Goal: Task Accomplishment & Management: Use online tool/utility

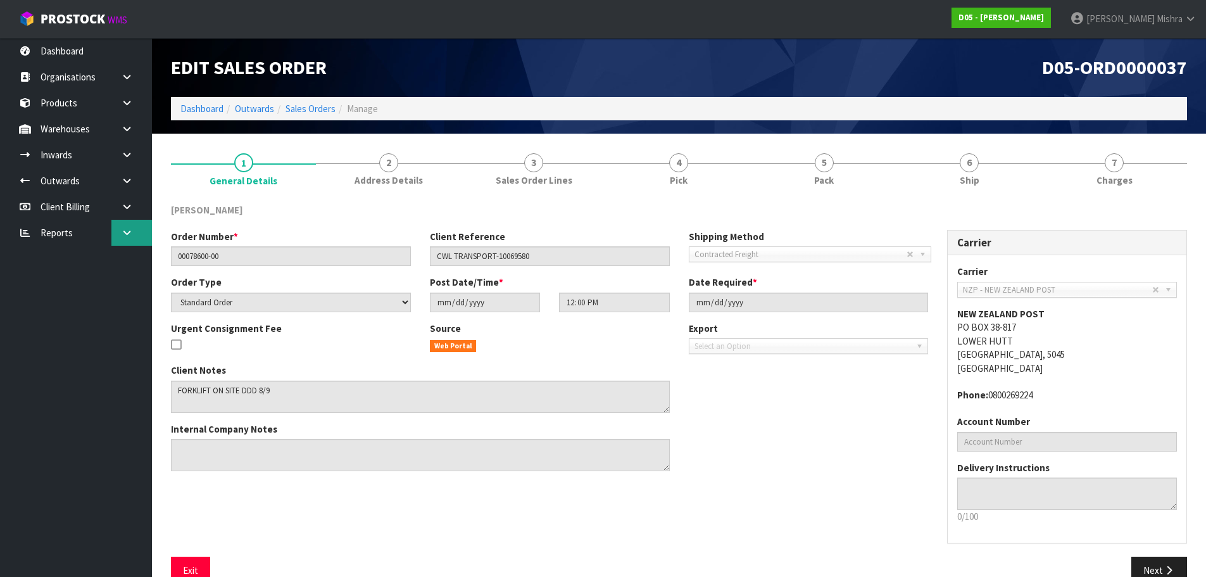
click at [120, 232] on link at bounding box center [131, 233] width 41 height 26
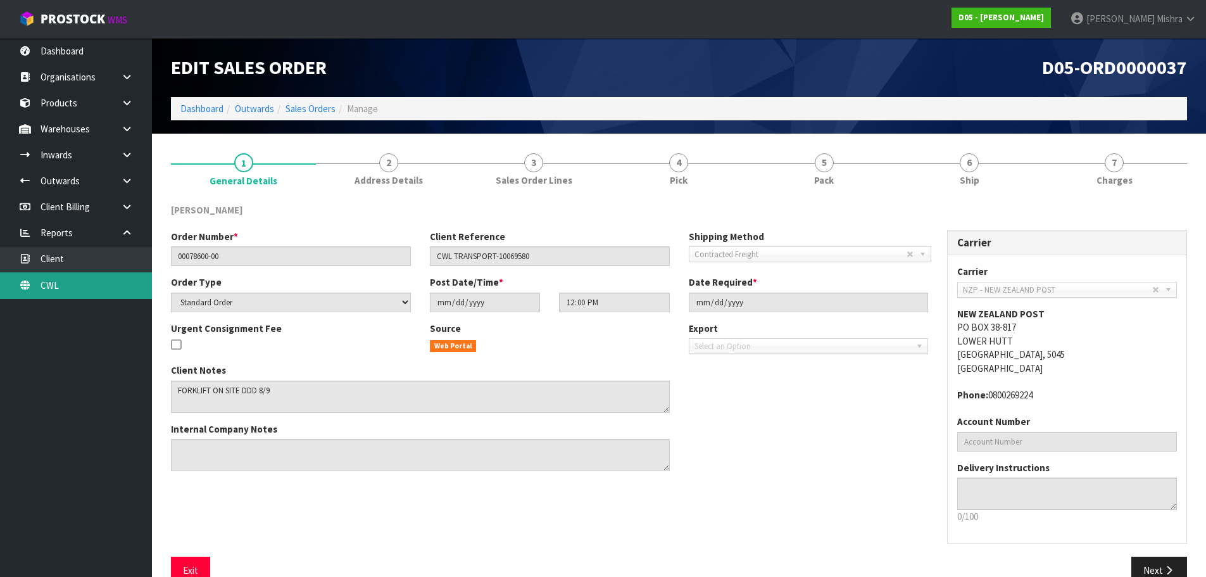
click at [93, 282] on link "CWL" at bounding box center [76, 285] width 152 height 26
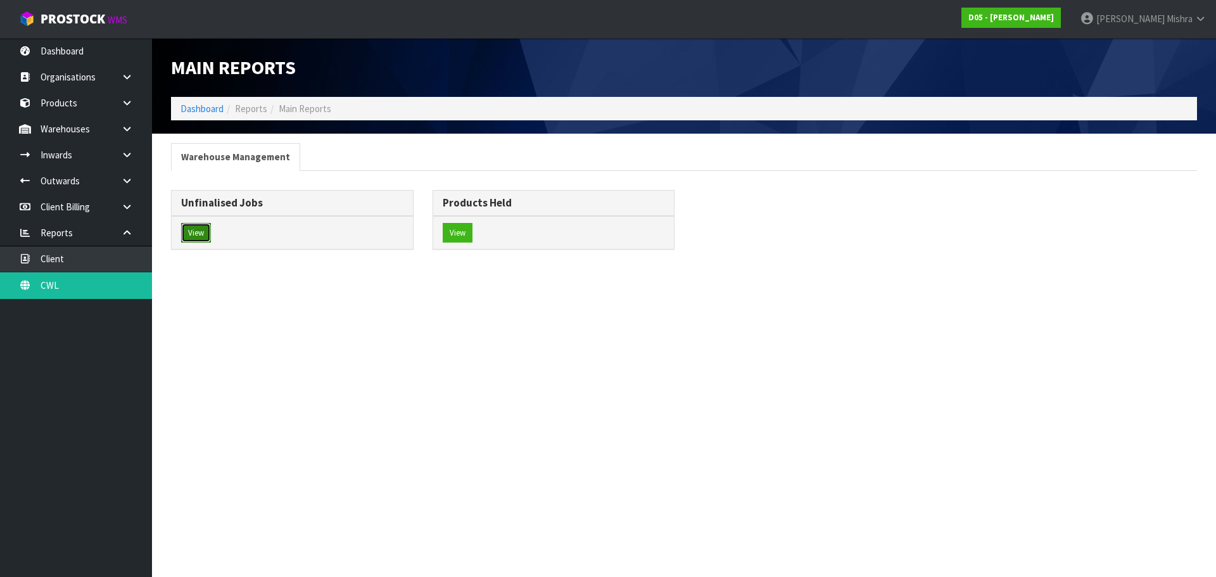
click at [203, 226] on button "View" at bounding box center [196, 233] width 30 height 20
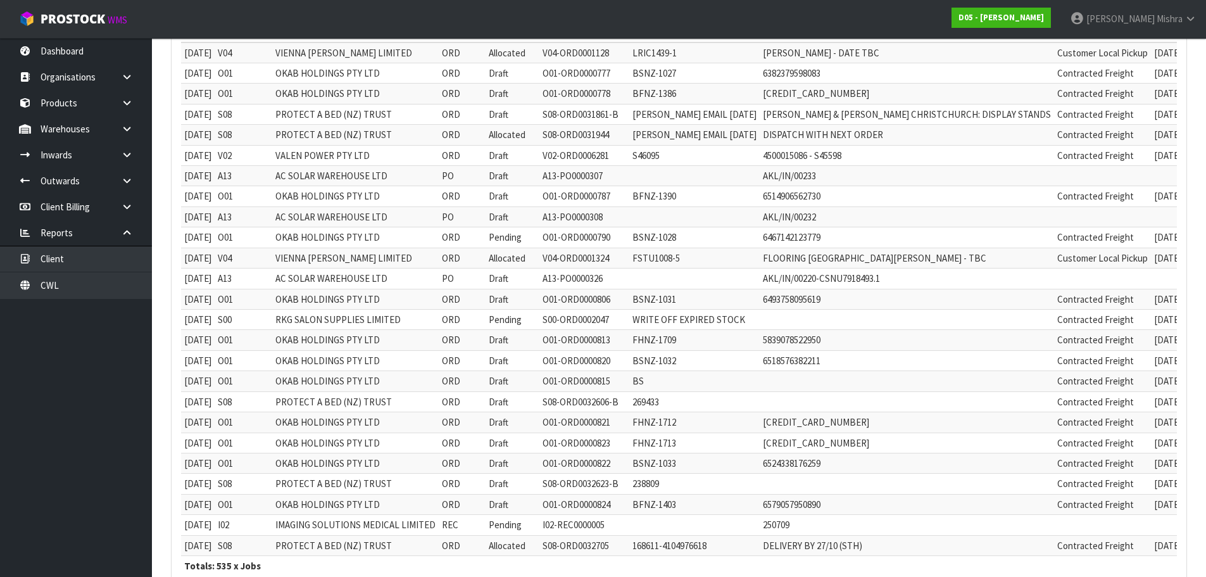
scroll to position [340, 0]
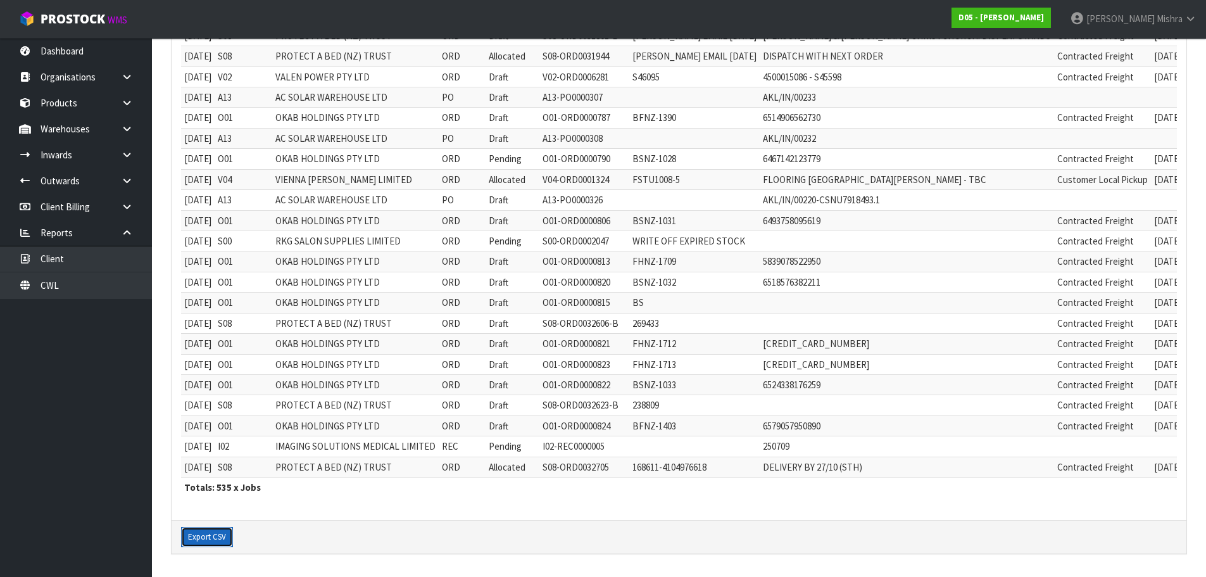
click at [209, 538] on button "Export CSV" at bounding box center [207, 537] width 52 height 20
